Goal: Information Seeking & Learning: Learn about a topic

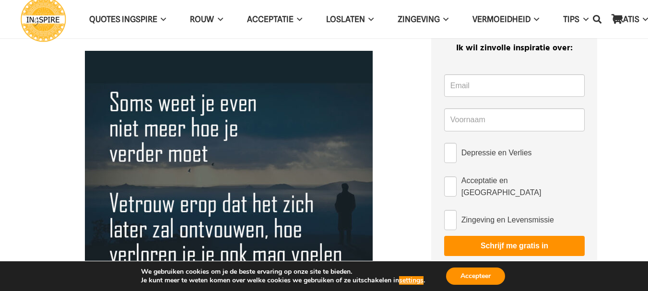
scroll to position [96, 0]
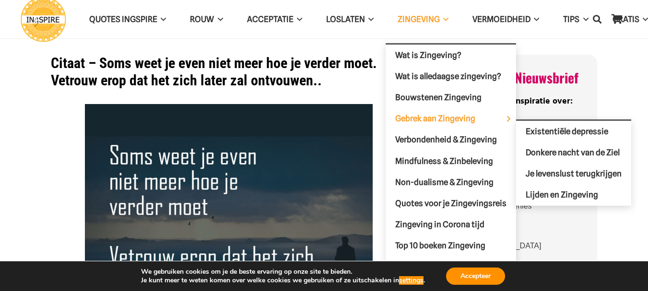
click at [453, 119] on span "Gebrek aan Zingeving" at bounding box center [443, 119] width 96 height 10
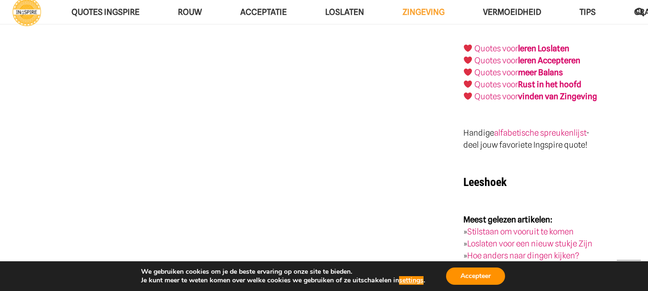
scroll to position [1679, 0]
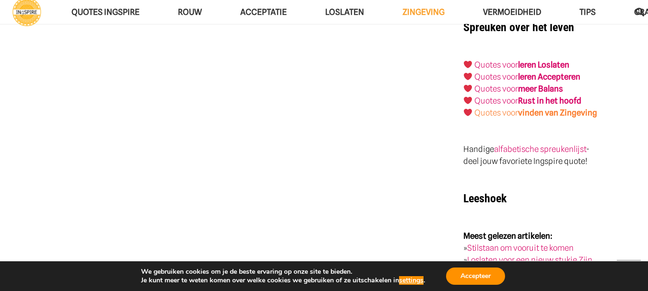
click at [547, 108] on strong "vinden van Zingeving" at bounding box center [557, 113] width 79 height 10
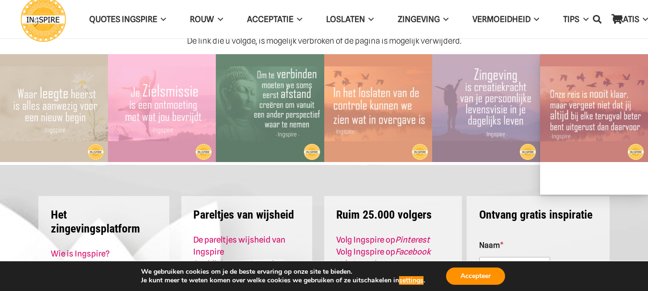
scroll to position [48, 0]
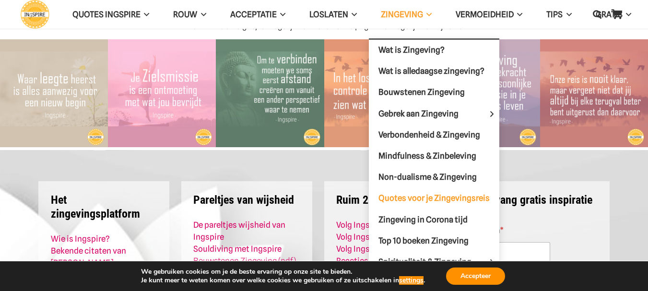
click at [430, 200] on span "Quotes voor je Zingevingsreis" at bounding box center [433, 198] width 111 height 10
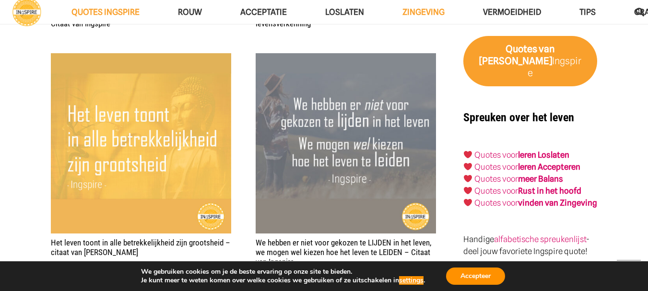
scroll to position [1823, 0]
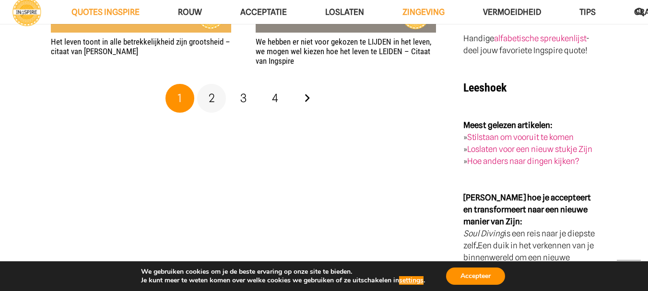
click at [212, 91] on span "2" at bounding box center [212, 98] width 6 height 14
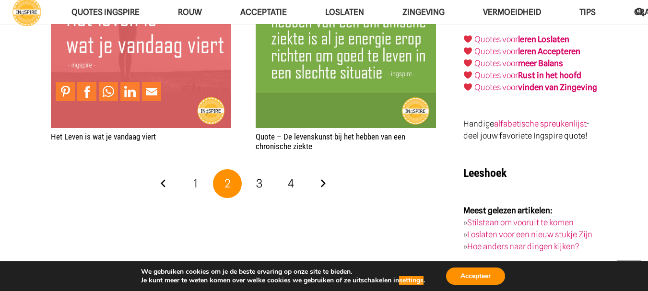
scroll to position [1775, 0]
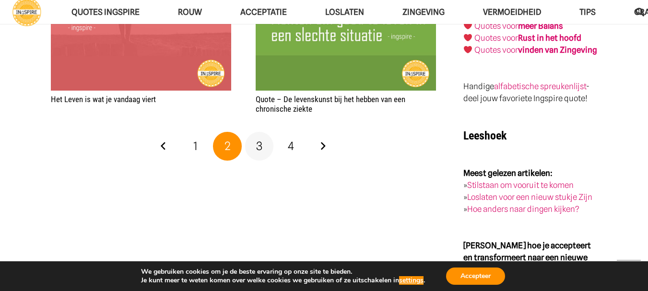
click at [266, 132] on link "3" at bounding box center [259, 146] width 29 height 29
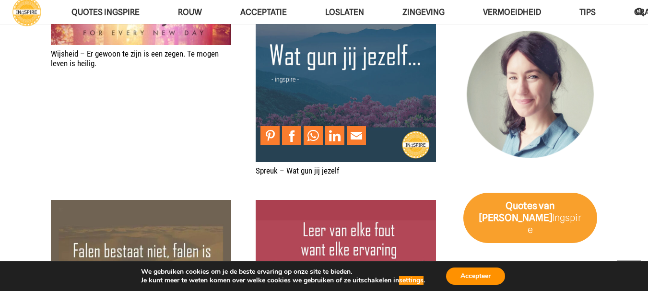
scroll to position [1631, 0]
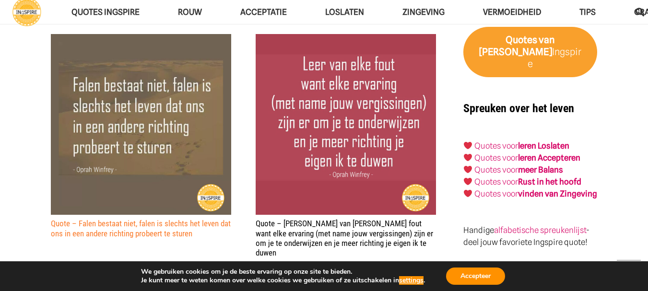
click at [189, 221] on link "Quote – Falen bestaat niet, falen is slechts het leven dat ons in een andere ri…" at bounding box center [141, 228] width 180 height 19
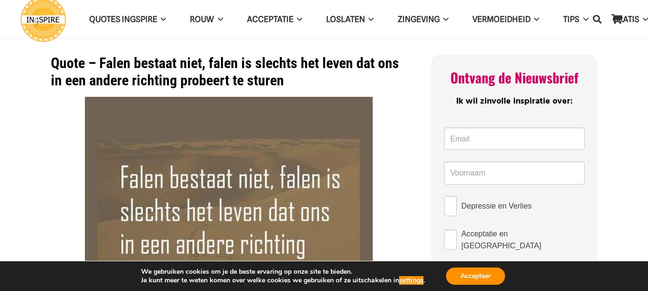
click at [92, 62] on h1 "Quote – Falen bestaat niet, falen is slechts het leven dat ons in een andere ri…" at bounding box center [229, 72] width 356 height 35
drag, startPoint x: 54, startPoint y: 63, endPoint x: 146, endPoint y: 78, distance: 93.8
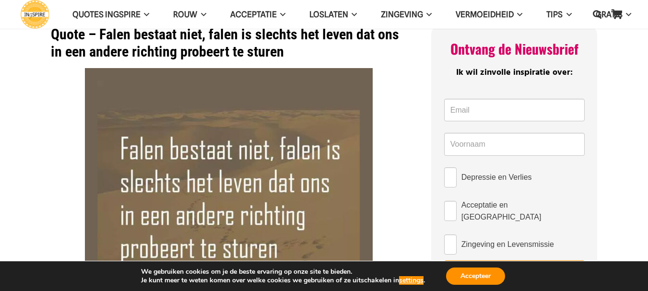
scroll to position [96, 0]
